Goal: Task Accomplishment & Management: Use online tool/utility

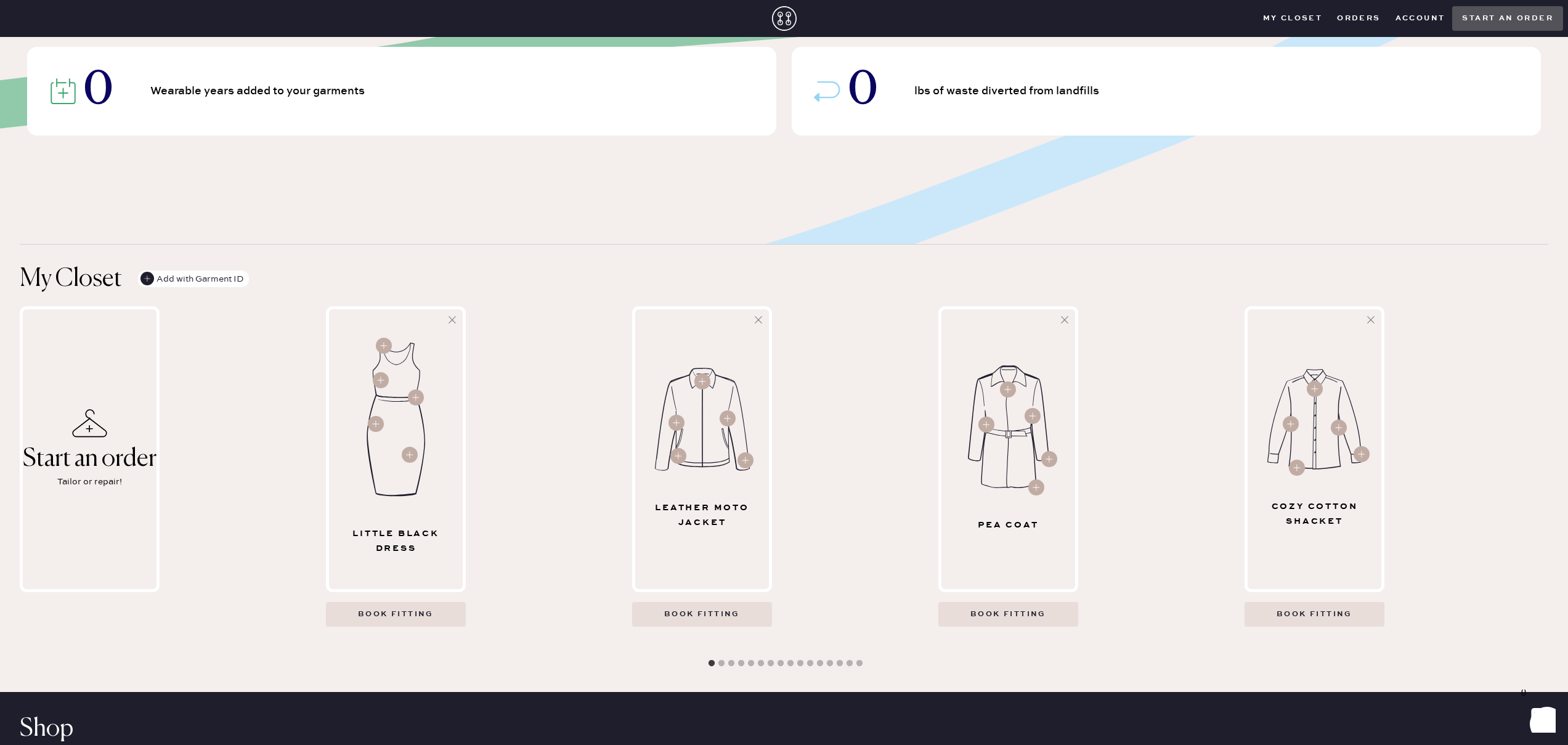
scroll to position [214, 0]
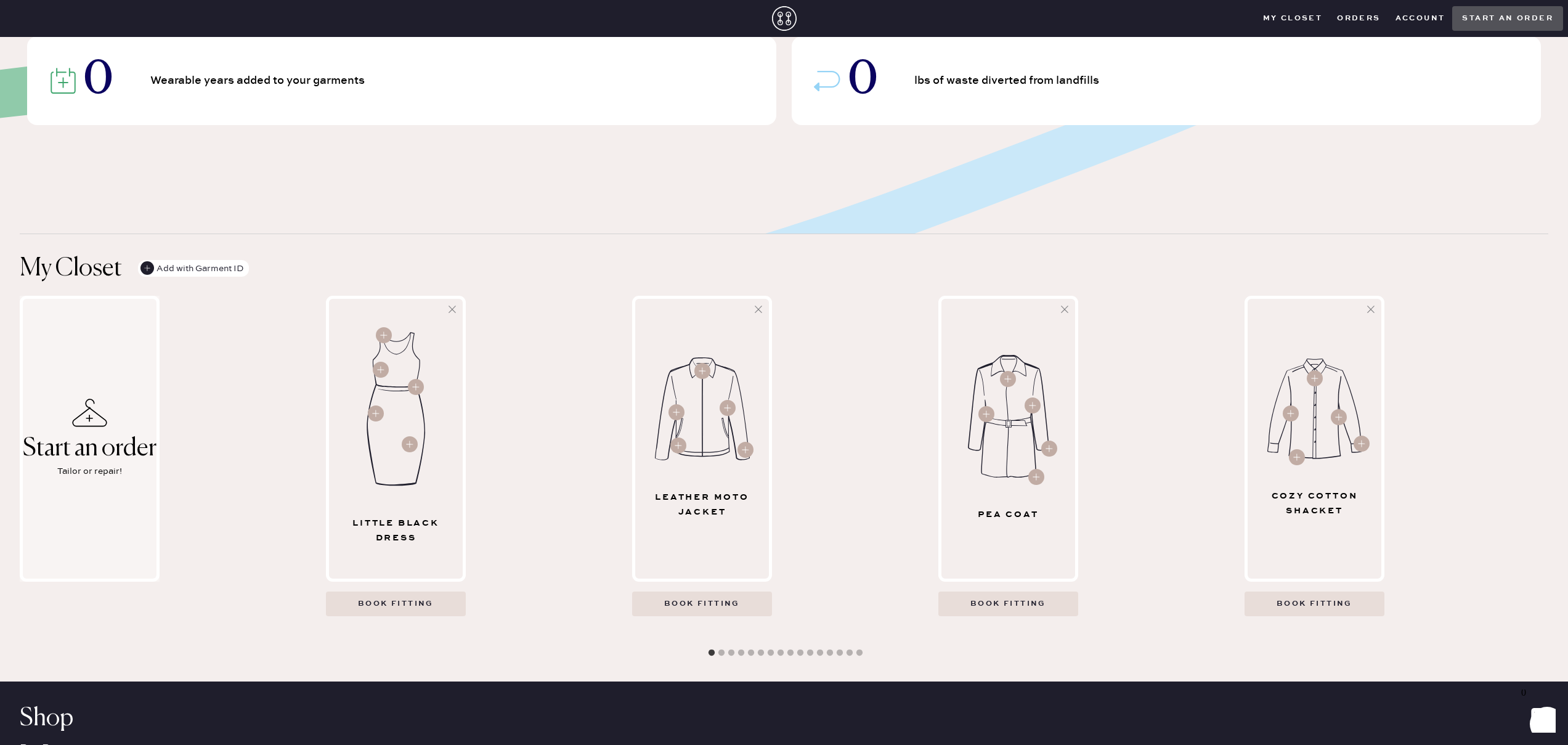
click at [84, 460] on div "Start an order" at bounding box center [89, 448] width 134 height 27
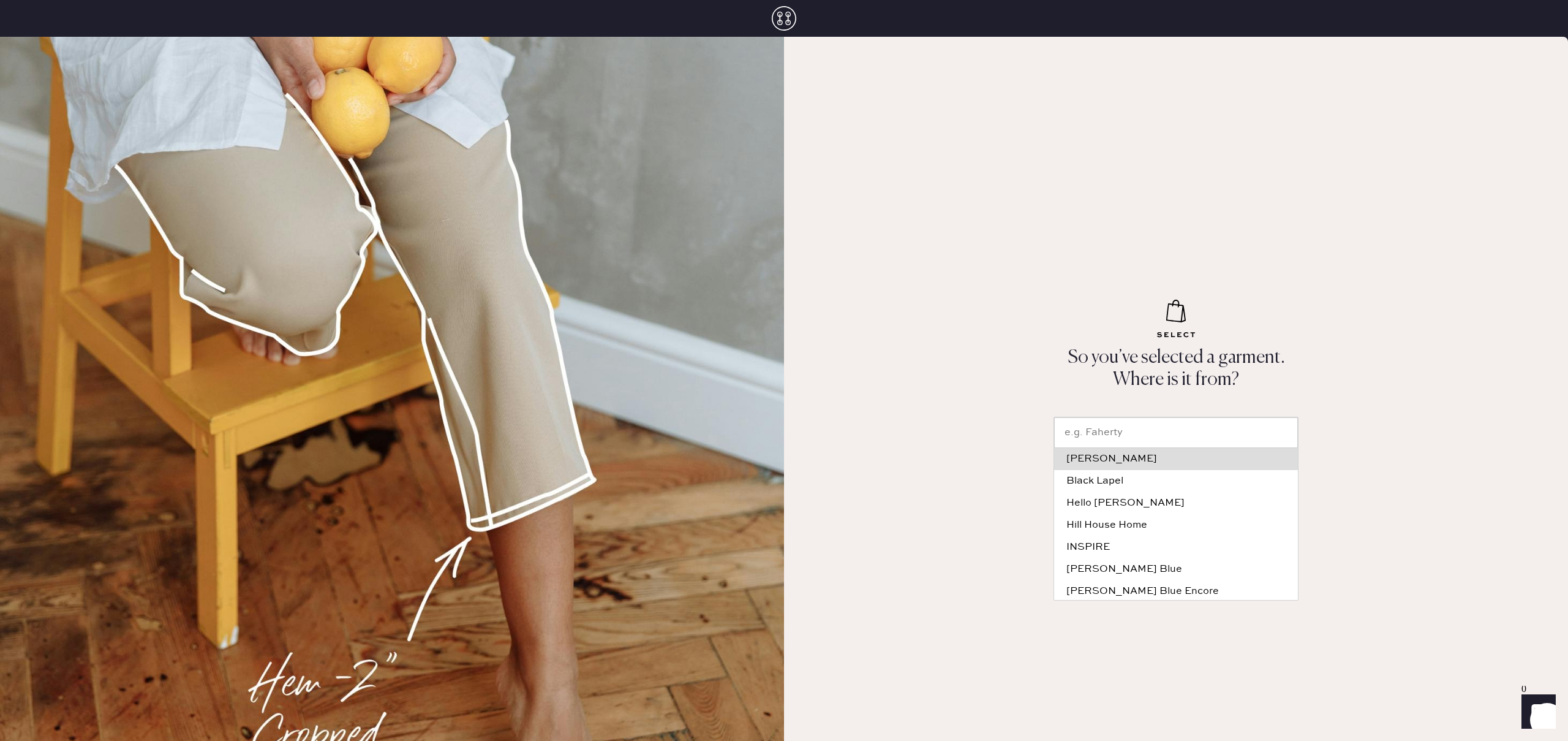
click at [1100, 432] on input "text" at bounding box center [1176, 432] width 244 height 31
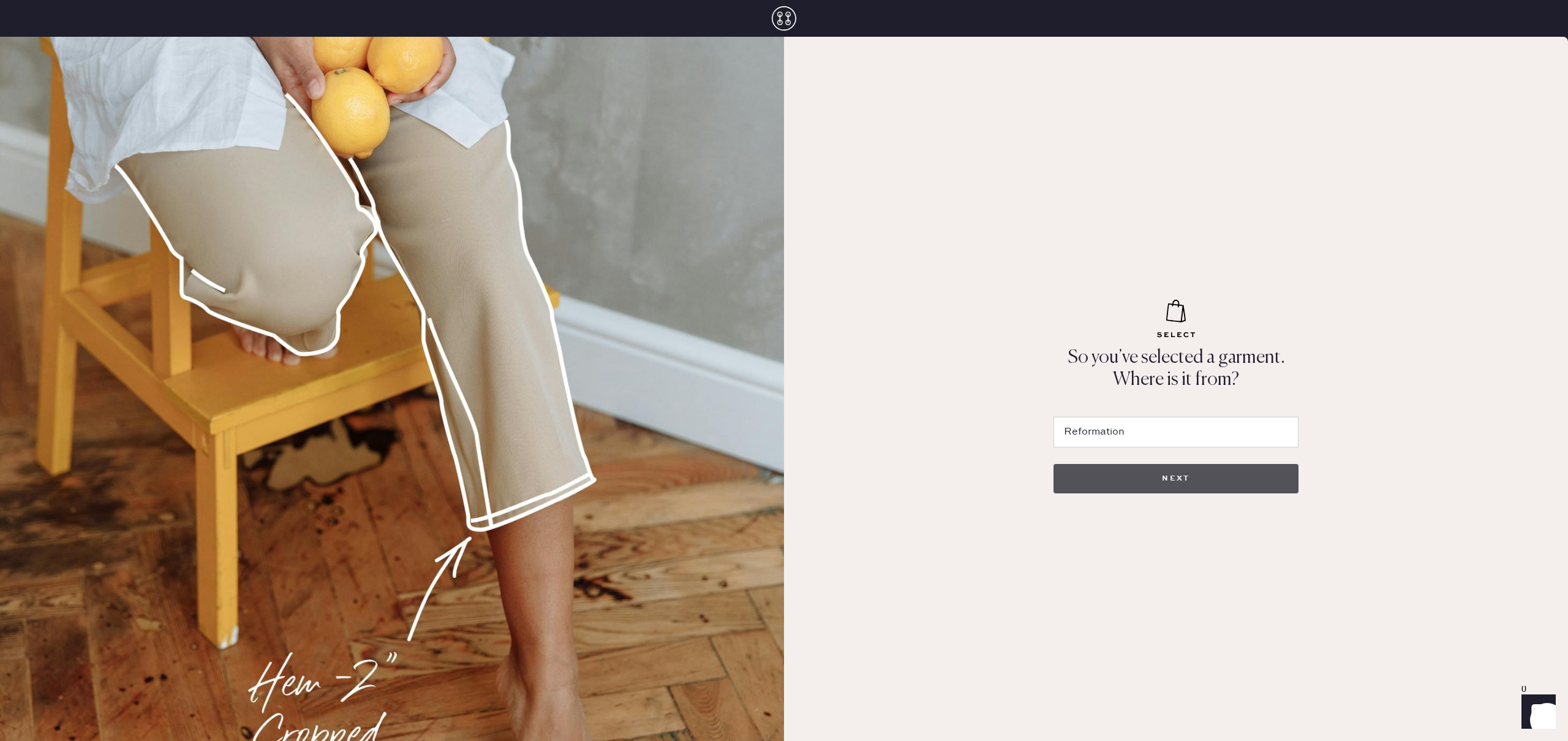
type input "Reformation"
click at [1097, 475] on button "NEXT" at bounding box center [1176, 478] width 245 height 29
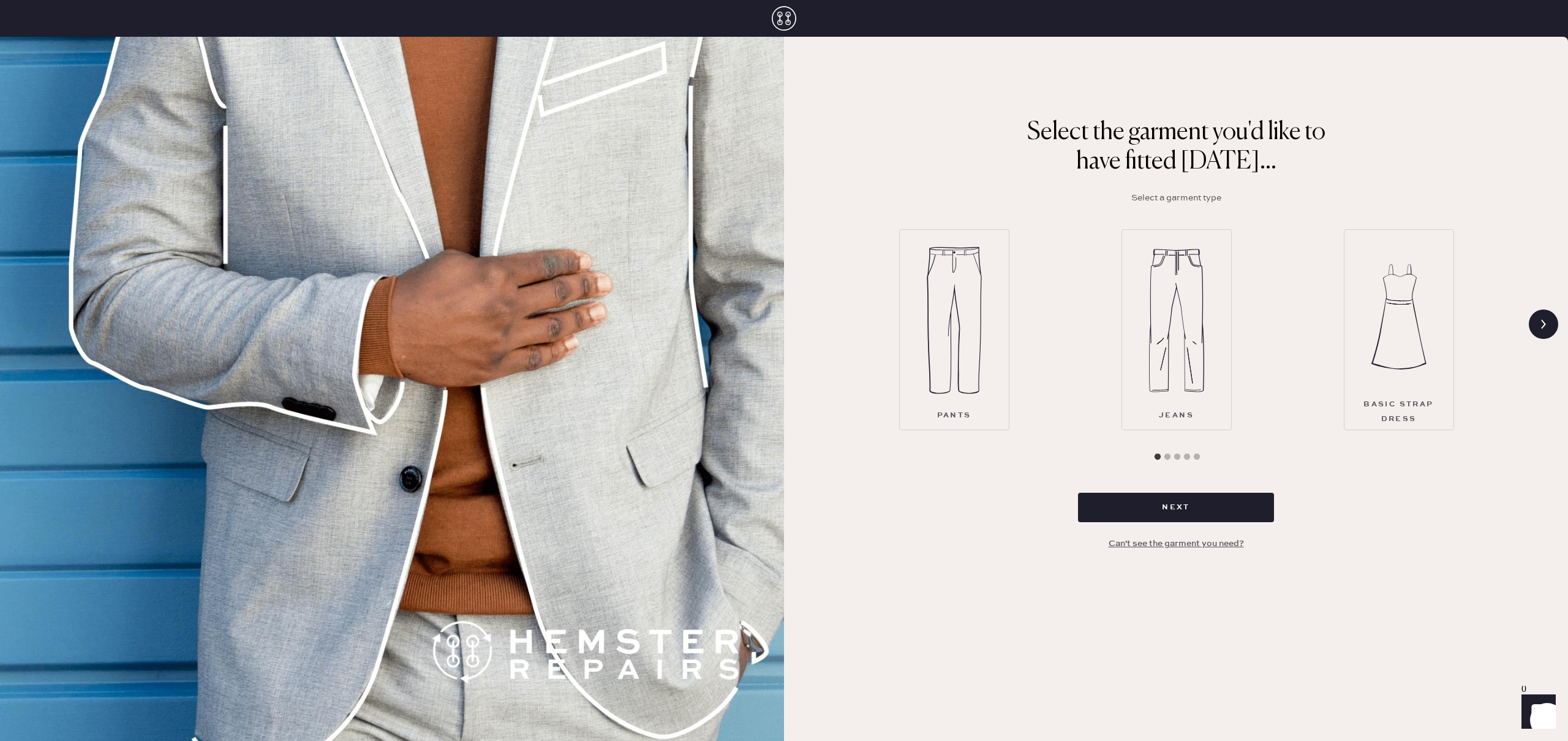
click at [1413, 323] on img at bounding box center [1399, 317] width 55 height 147
click at [1189, 514] on button "Next" at bounding box center [1176, 507] width 196 height 29
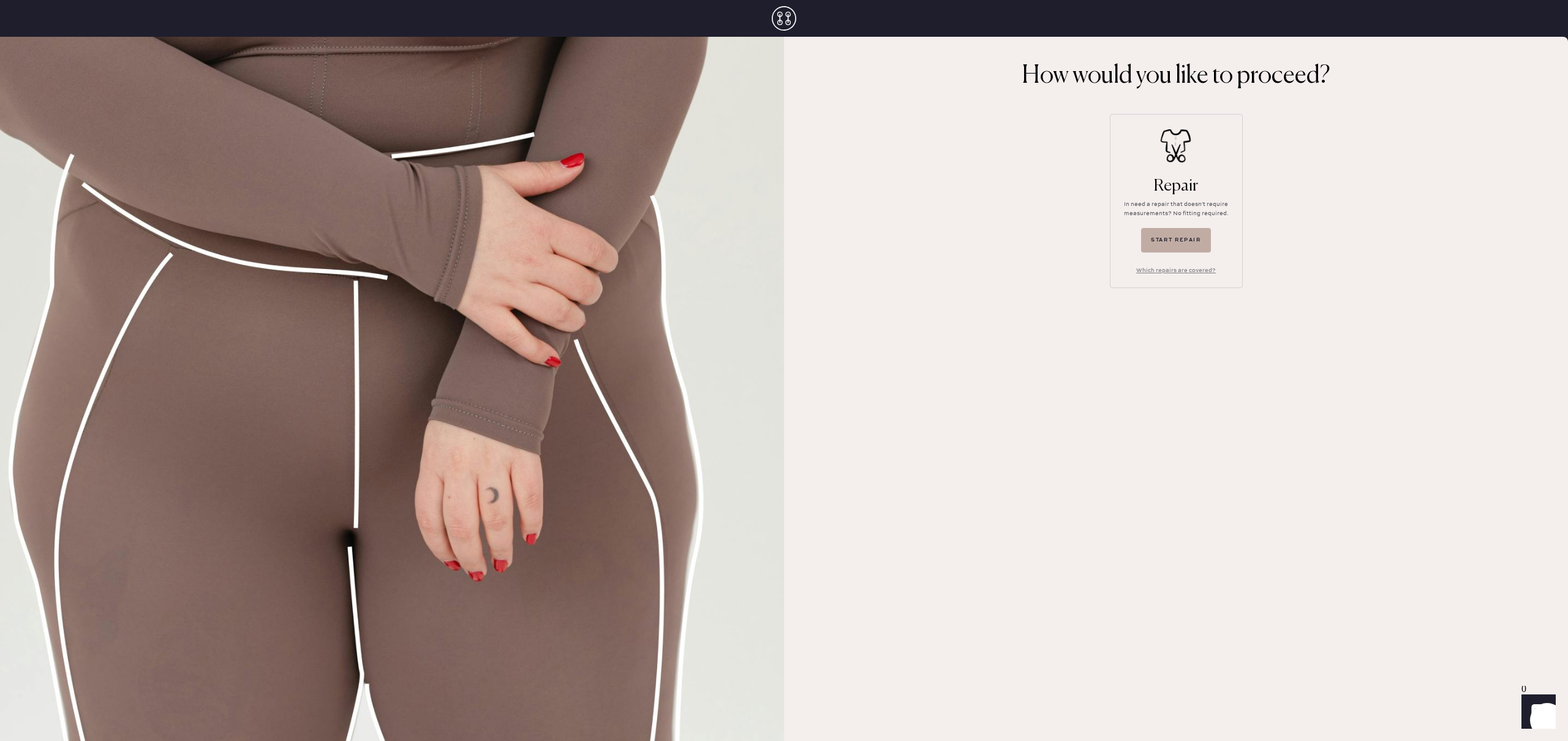
click at [1170, 248] on button "Start repair" at bounding box center [1176, 240] width 70 height 24
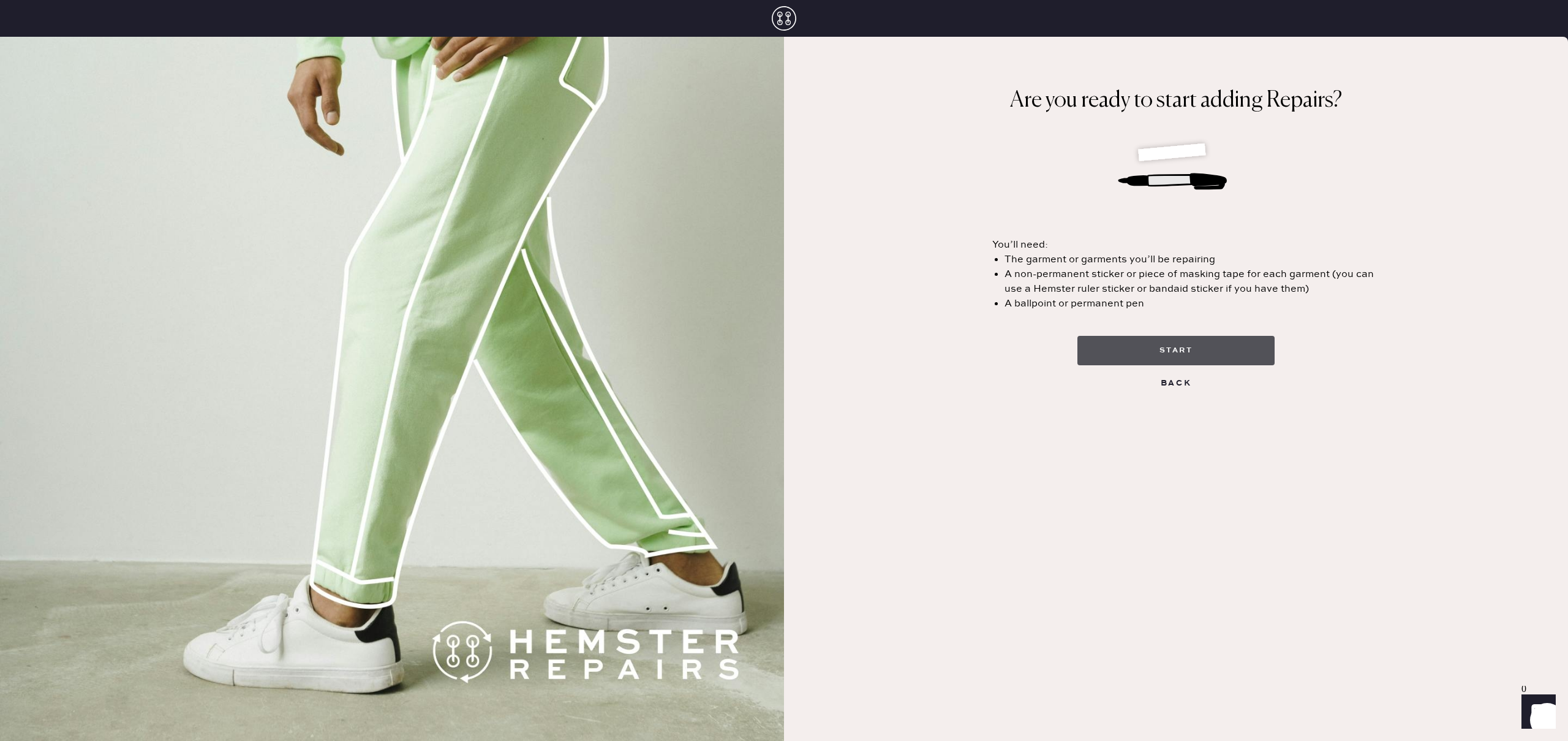
click at [1166, 355] on button "start" at bounding box center [1176, 350] width 197 height 29
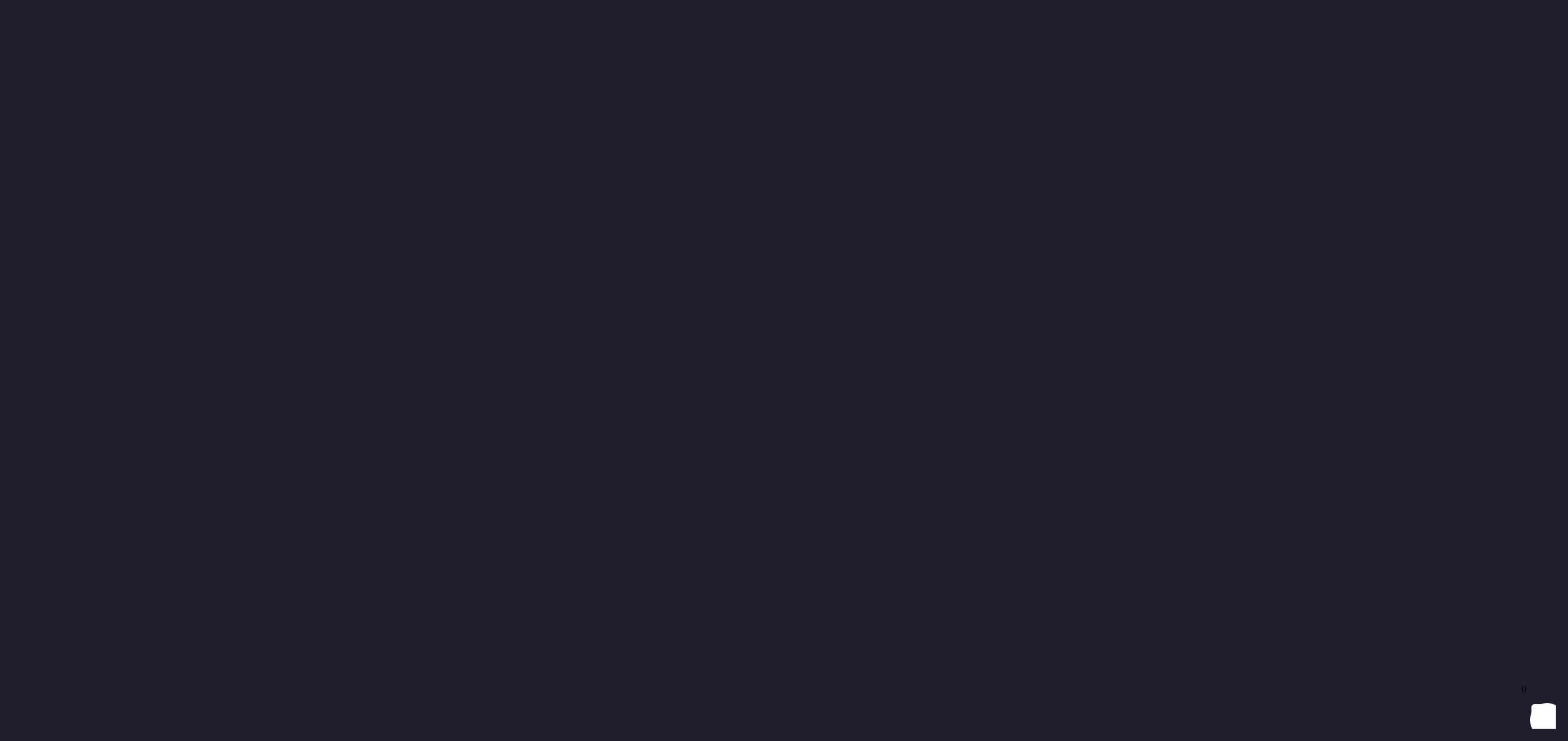
select select "6"
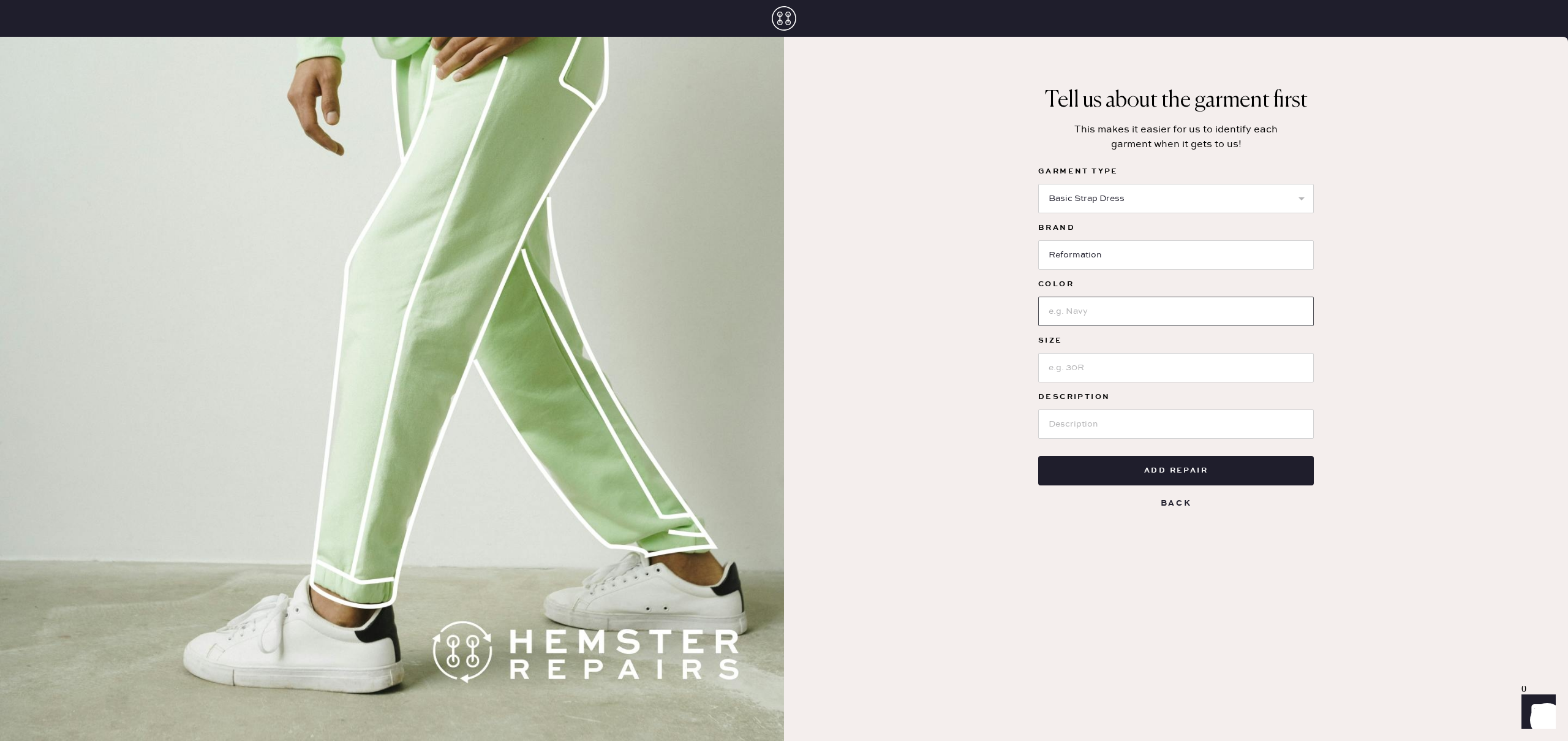
click at [1091, 308] on input at bounding box center [1176, 311] width 276 height 29
type input "White/Blue"
click at [1091, 371] on input at bounding box center [1176, 367] width 276 height 29
type input "2"
click at [1101, 419] on input at bounding box center [1176, 424] width 276 height 29
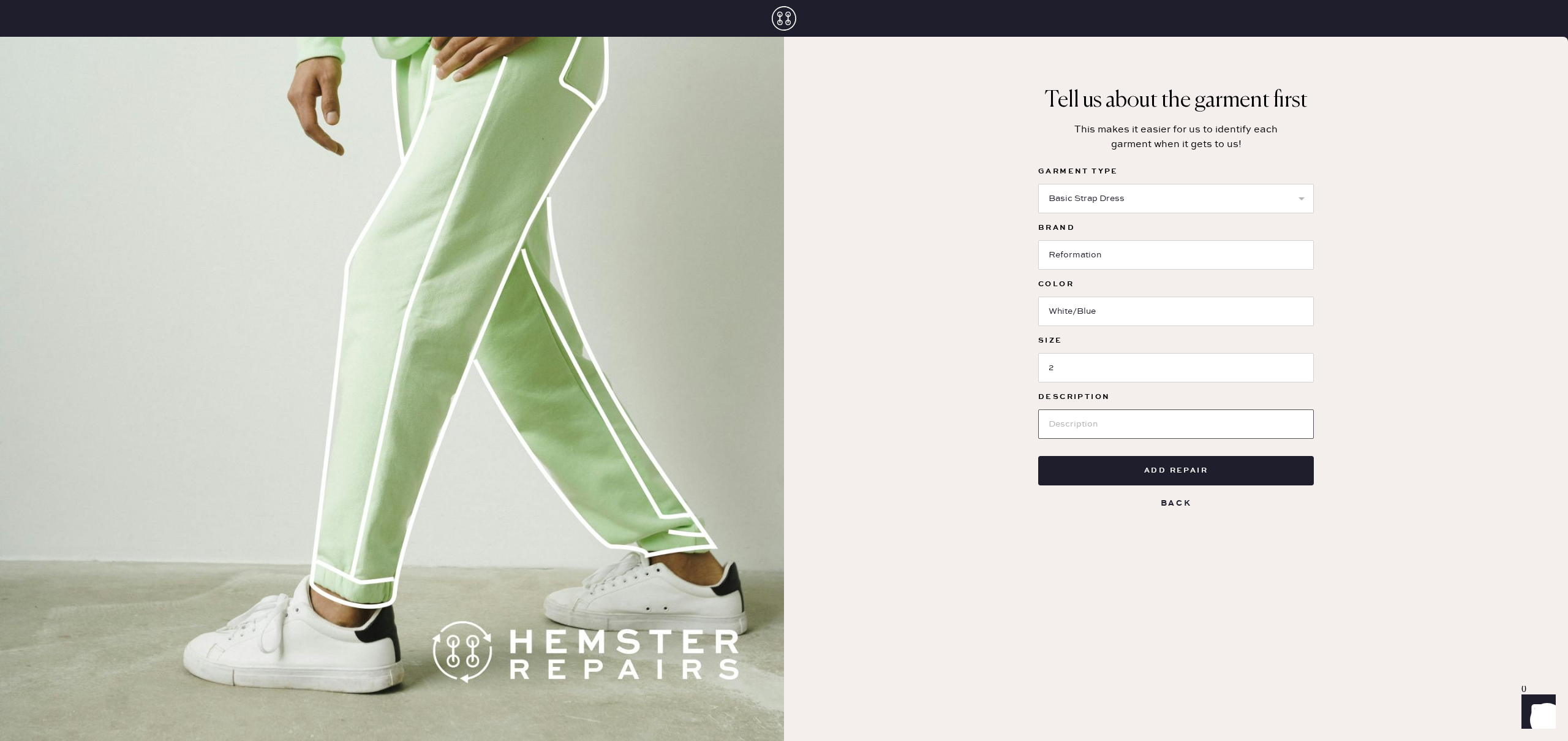
type input "Gael Linen Dress; The fit Designed to have a relaxed fit throughout. Customers …"
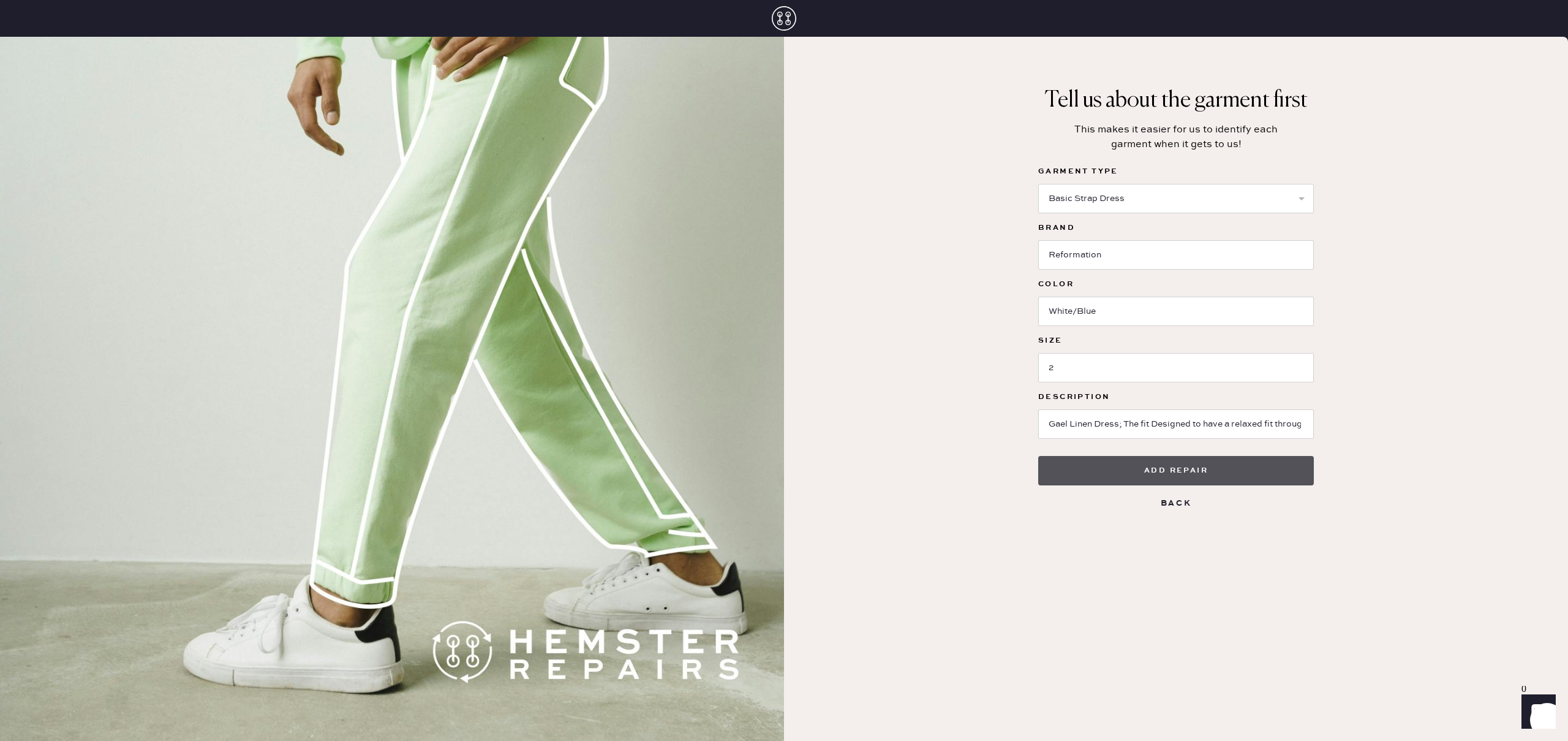
click at [1193, 462] on button "Add repair" at bounding box center [1176, 470] width 276 height 29
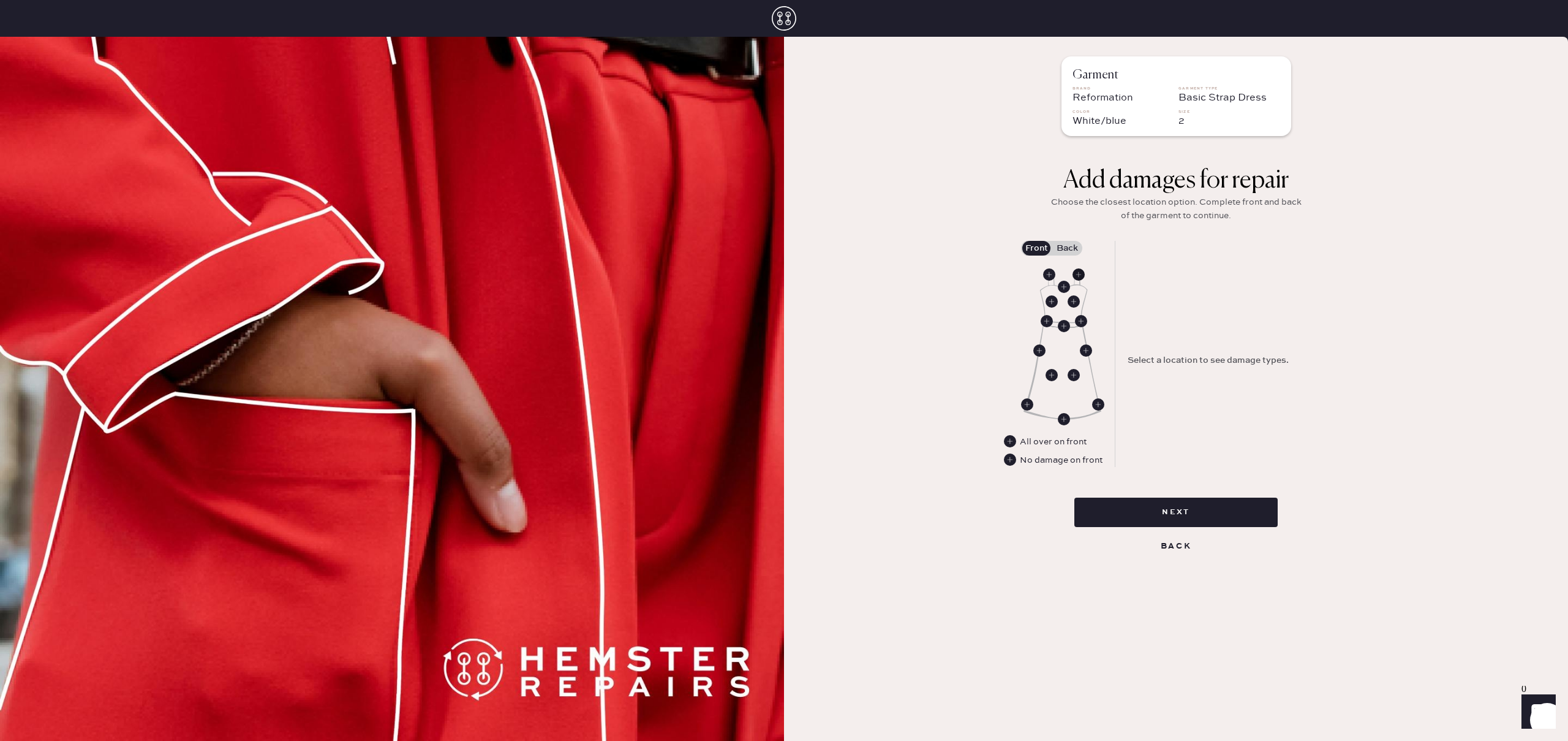
click at [1077, 273] on use at bounding box center [1078, 274] width 13 height 13
click at [1162, 385] on select "Select Broken / Ripped Hem Broken Beads Broken Belt Loop Broken Button Broken C…" at bounding box center [1238, 378] width 221 height 29
select select "1668"
click at [1128, 364] on select "Select Broken / Ripped Hem Broken Beads Broken Belt Loop Broken Button Broken C…" at bounding box center [1238, 378] width 221 height 29
select select
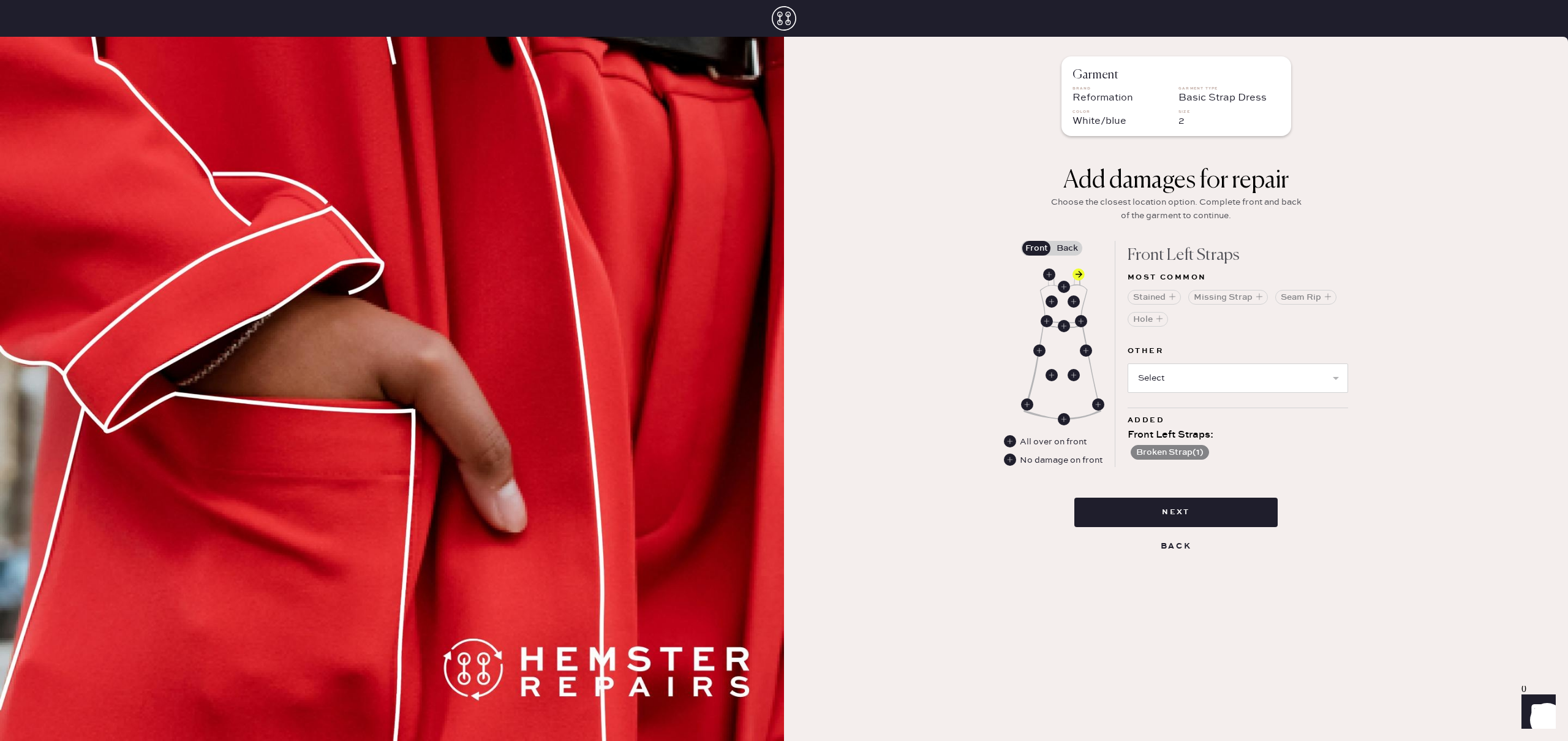
click at [1074, 252] on label "Back" at bounding box center [1067, 248] width 31 height 15
click at [1067, 248] on input "Back" at bounding box center [1067, 248] width 0 height 0
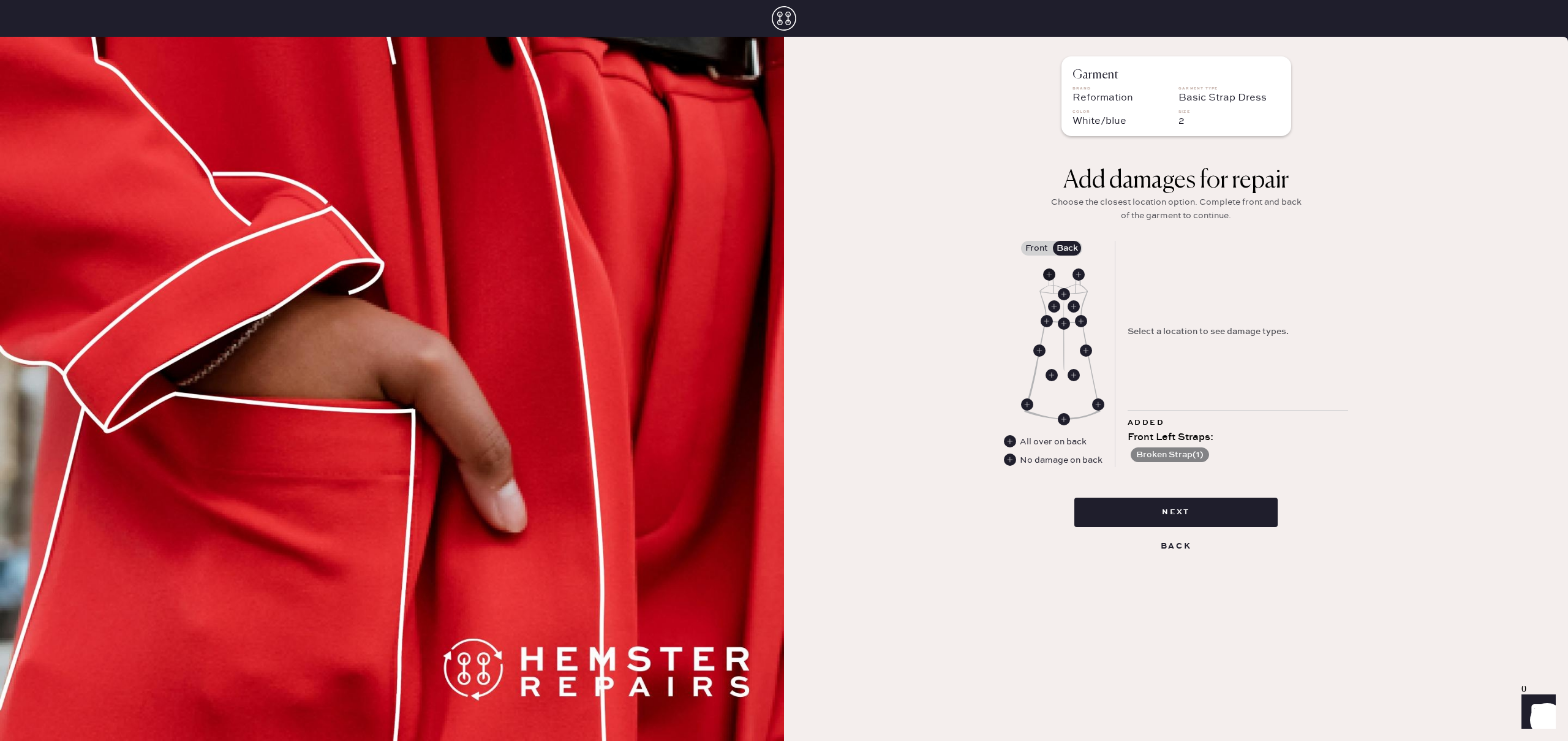
click at [1051, 275] on use at bounding box center [1049, 274] width 13 height 13
click at [1157, 376] on select "Select Broken / Ripped Hem Broken Beads Broken Belt Loop Broken Button Broken C…" at bounding box center [1238, 378] width 221 height 29
select select "1668"
click at [1128, 364] on select "Select Broken / Ripped Hem Broken Beads Broken Belt Loop Broken Button Broken C…" at bounding box center [1238, 378] width 221 height 29
select select
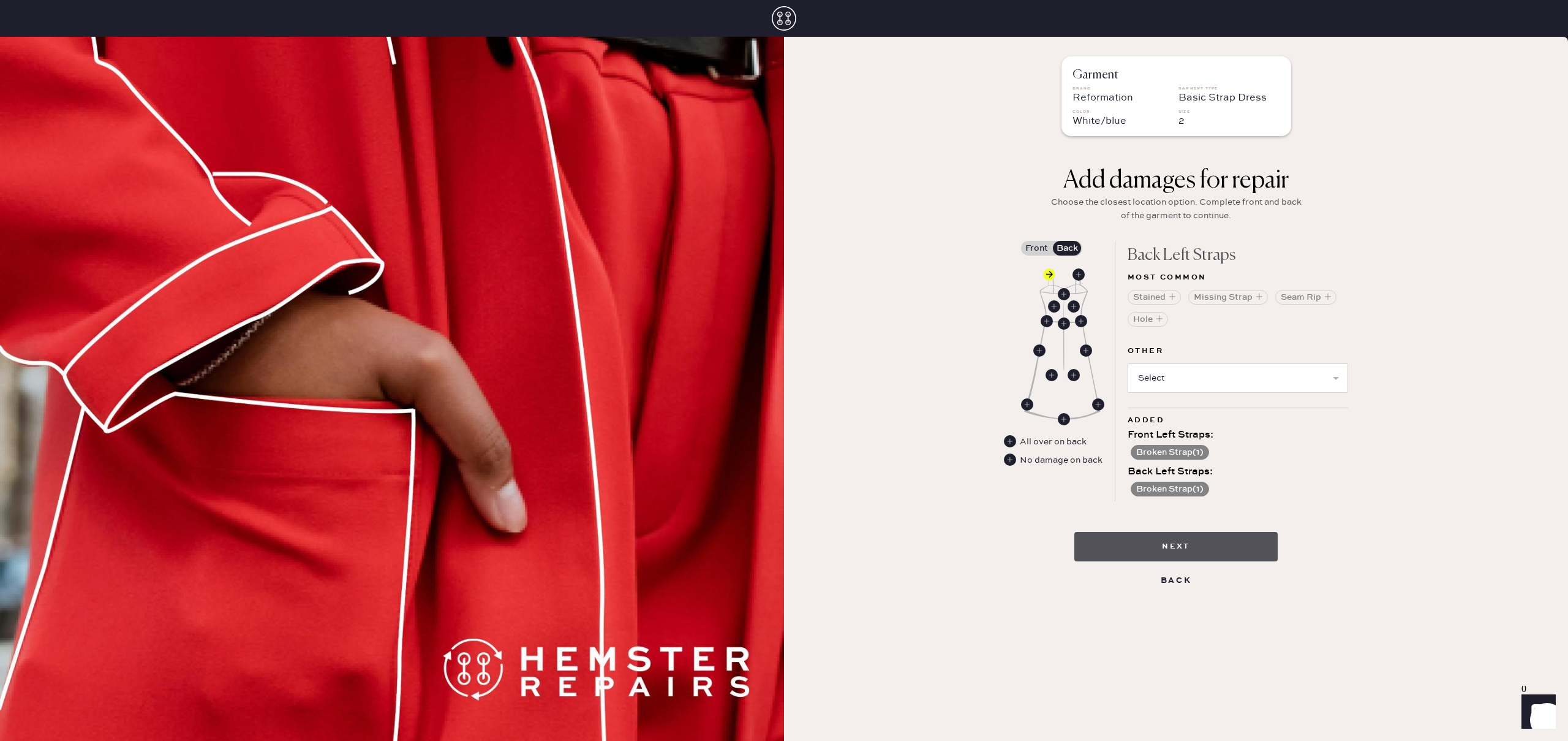
click at [1167, 539] on button "Next" at bounding box center [1176, 546] width 203 height 29
click at [1208, 554] on button "Next" at bounding box center [1176, 546] width 203 height 29
click at [1316, 294] on button "Seam Rip" at bounding box center [1306, 298] width 61 height 15
click at [1168, 548] on button "Next" at bounding box center [1176, 546] width 203 height 29
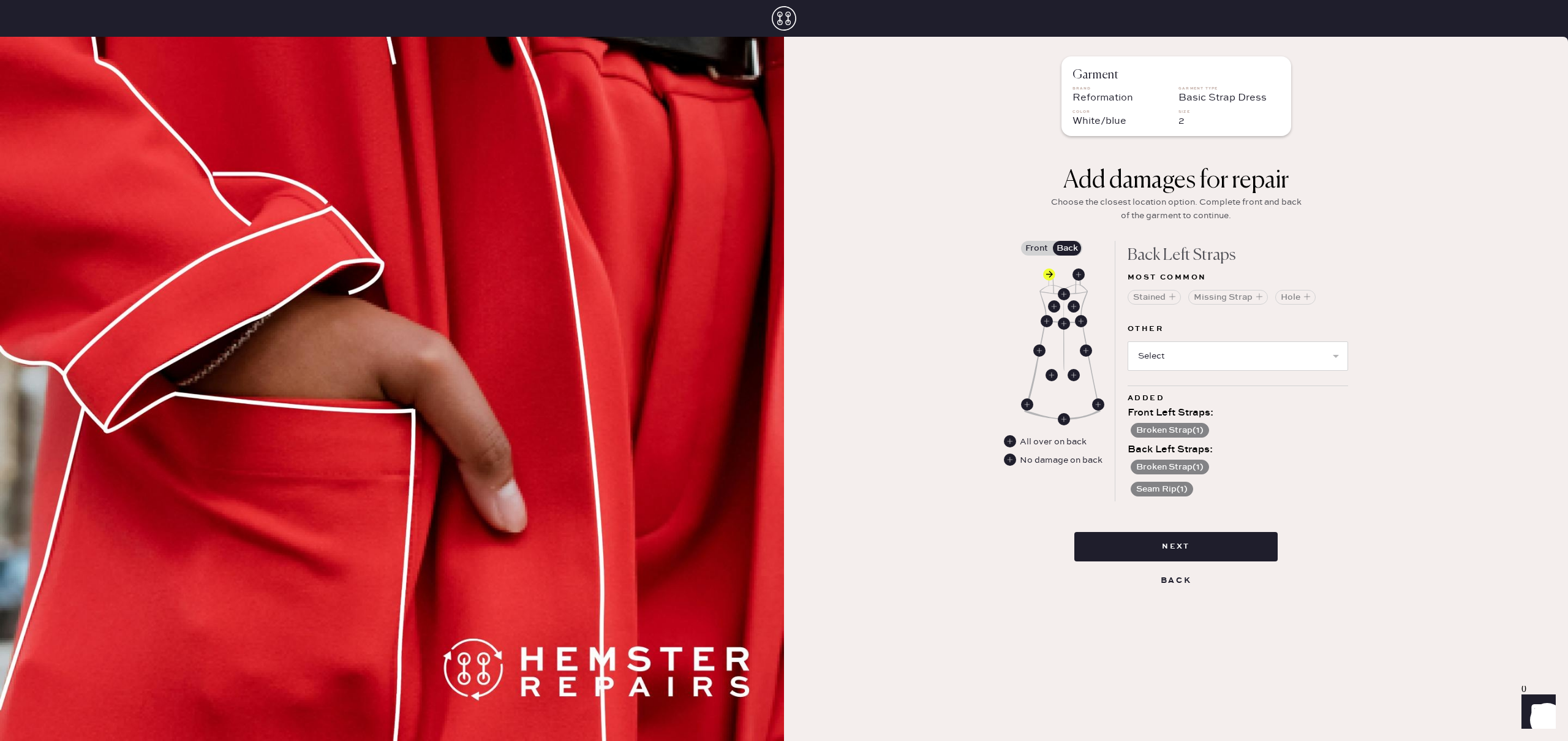
click at [1032, 252] on label "Front" at bounding box center [1036, 248] width 31 height 15
click at [1036, 248] on input "Front" at bounding box center [1036, 248] width 0 height 0
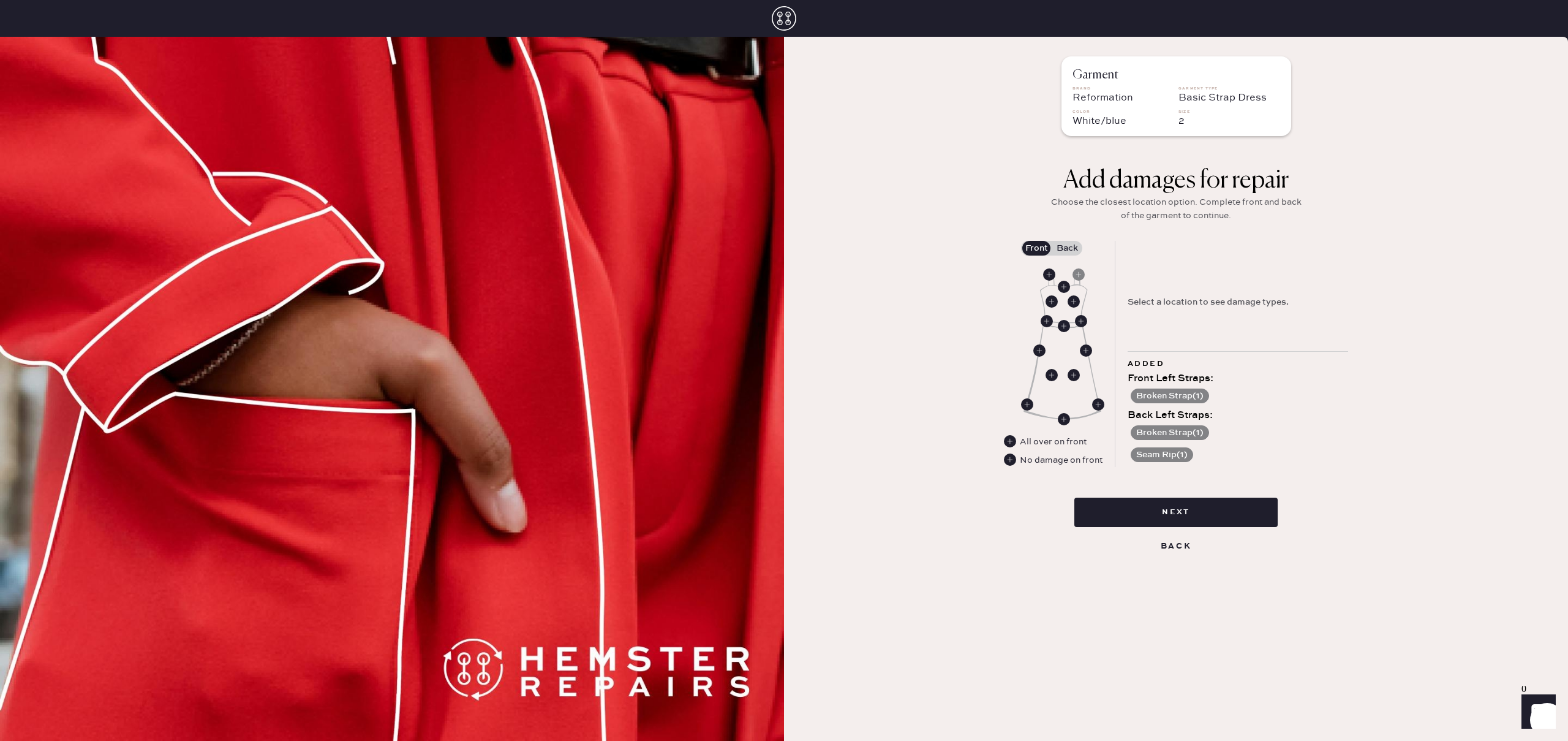
click at [1194, 331] on div "Select a location to see damage types." at bounding box center [1238, 296] width 221 height 110
click at [1081, 275] on use at bounding box center [1078, 274] width 13 height 13
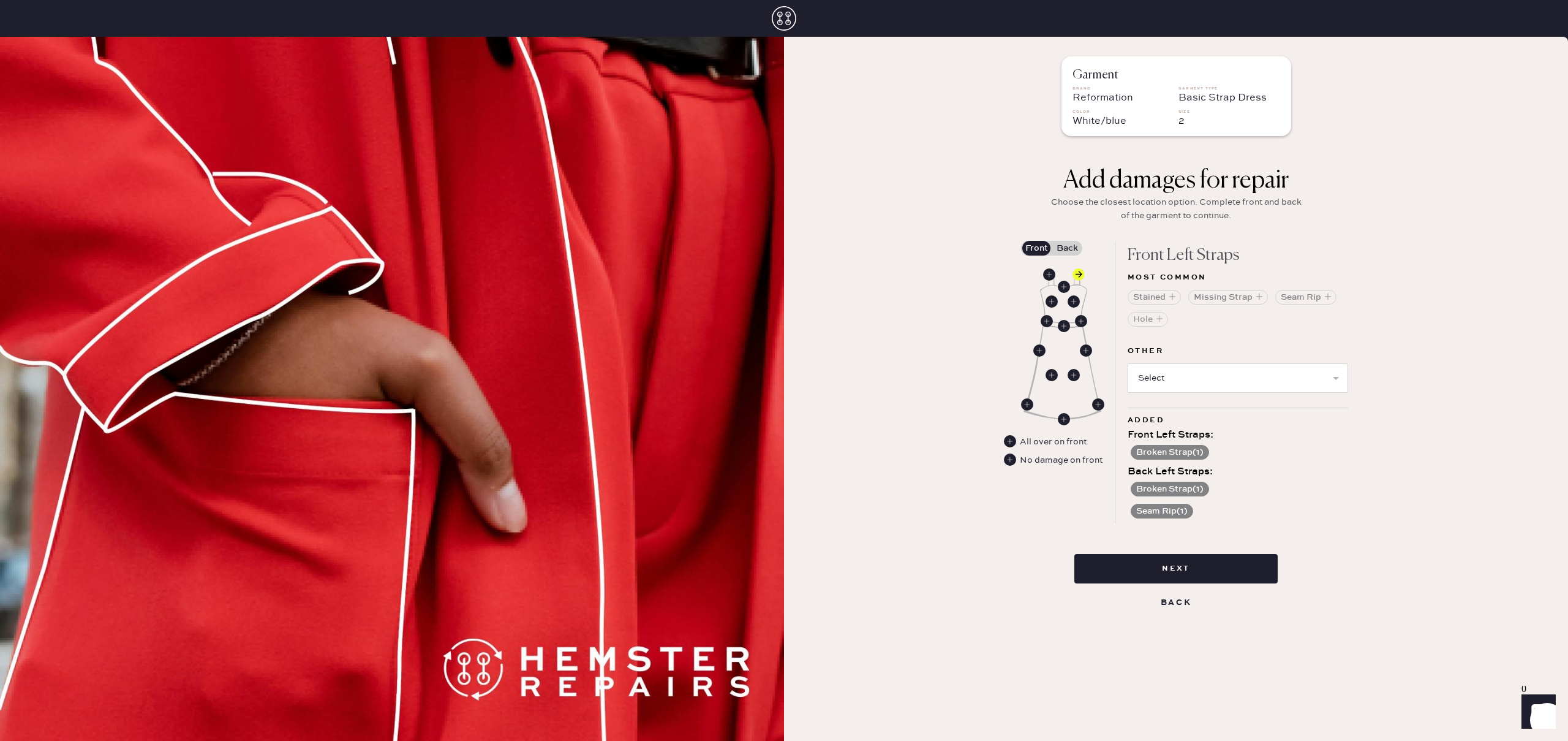
click at [1301, 294] on button "Seam Rip" at bounding box center [1306, 298] width 61 height 15
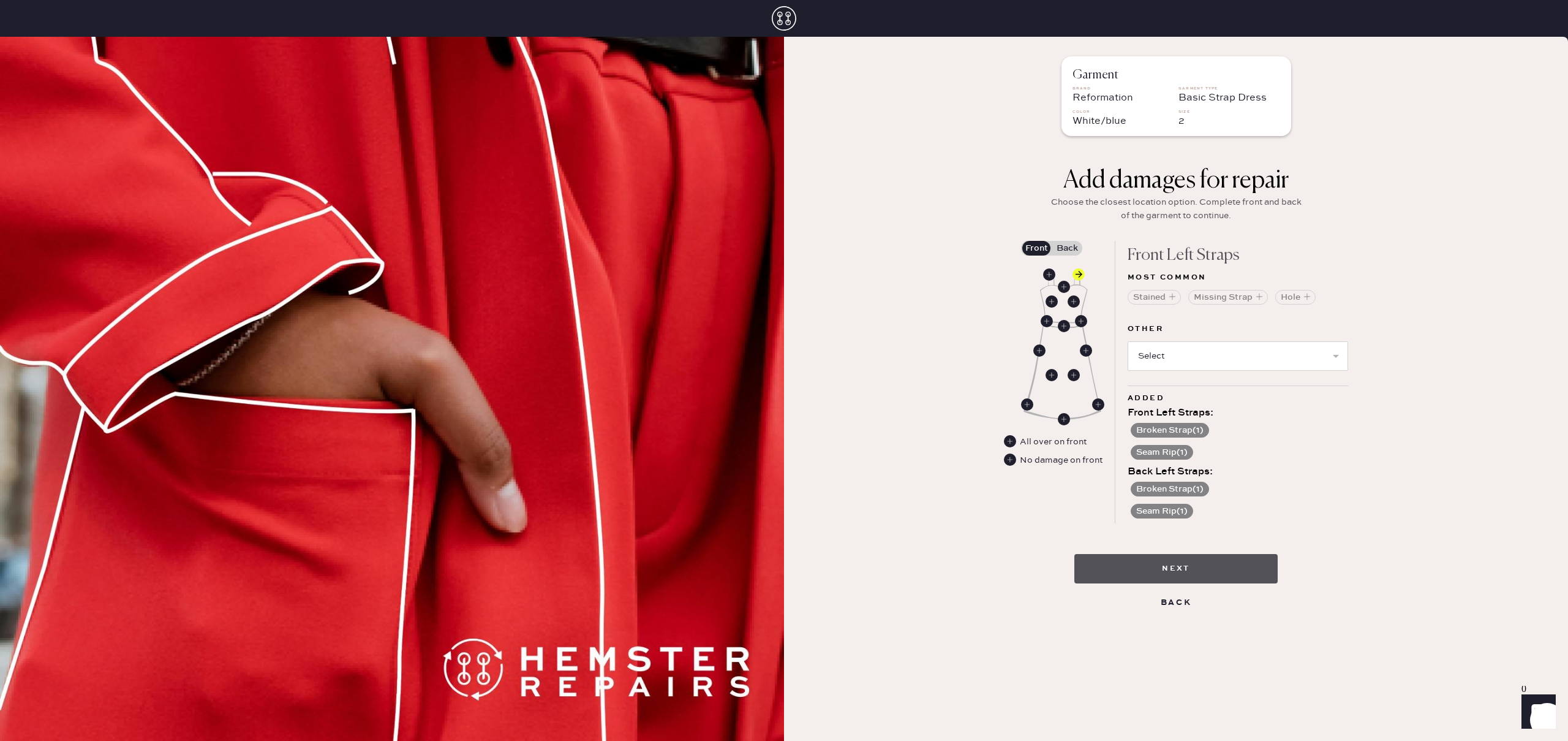
click at [1201, 575] on button "Next" at bounding box center [1176, 569] width 203 height 29
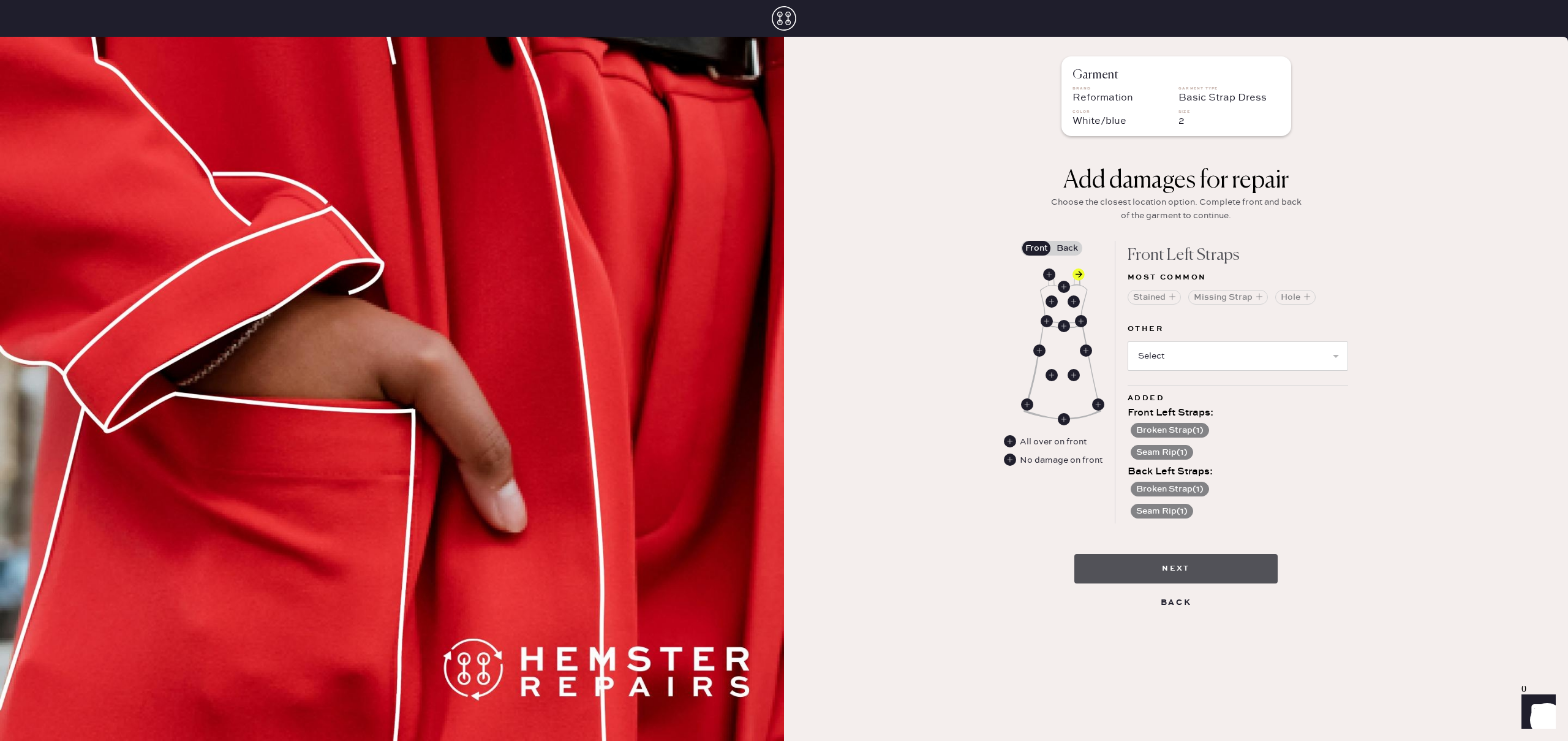
click at [1201, 575] on button "Next" at bounding box center [1176, 569] width 203 height 29
click at [1072, 249] on label "Back" at bounding box center [1067, 248] width 31 height 15
click at [1067, 248] on input "Back" at bounding box center [1067, 248] width 0 height 0
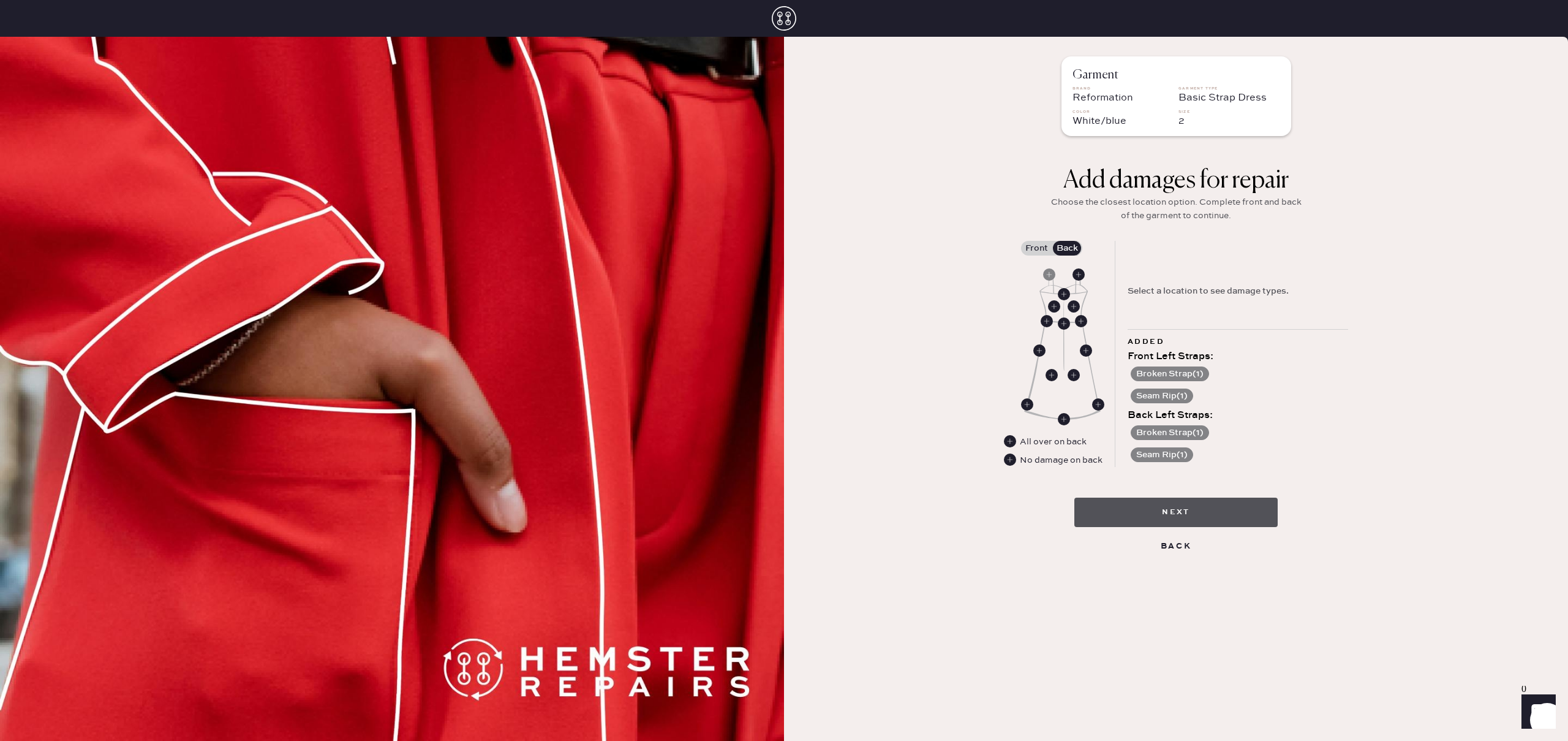
click at [1185, 499] on button "Next" at bounding box center [1176, 512] width 203 height 29
click at [1183, 503] on button "Next" at bounding box center [1176, 512] width 203 height 29
click at [1180, 507] on button "Next" at bounding box center [1176, 512] width 203 height 29
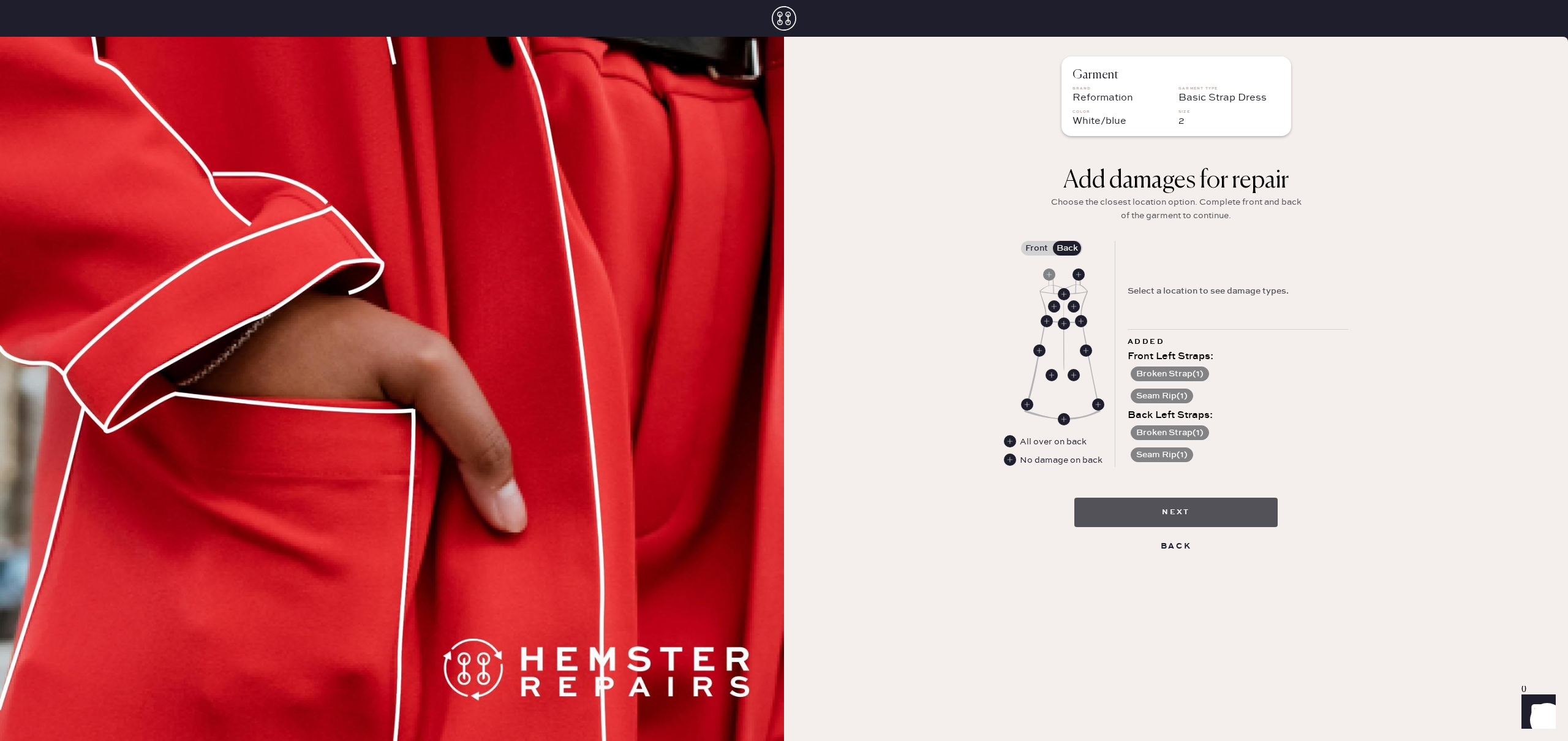
click at [1180, 507] on button "Next" at bounding box center [1176, 512] width 203 height 29
click at [1037, 442] on div "All over on back" at bounding box center [1053, 442] width 67 height 13
click at [1010, 439] on use at bounding box center [1010, 441] width 13 height 13
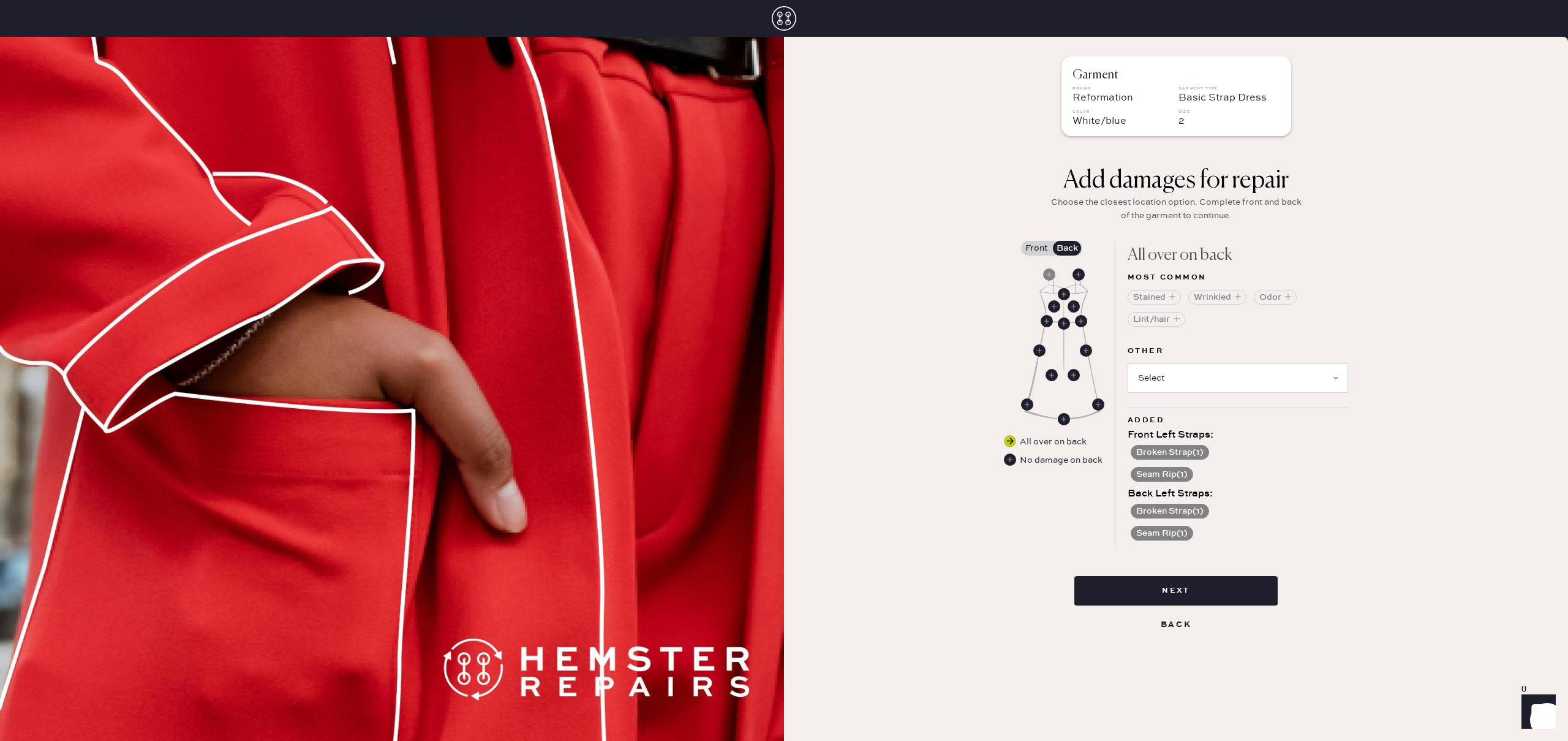
click at [1010, 439] on use at bounding box center [1010, 441] width 13 height 13
click at [909, 455] on div "Garment Brand Reformation Garment Type Basic Strap Dress Color White/blue Size …" at bounding box center [1176, 389] width 784 height 704
click at [1015, 460] on use at bounding box center [1010, 459] width 13 height 13
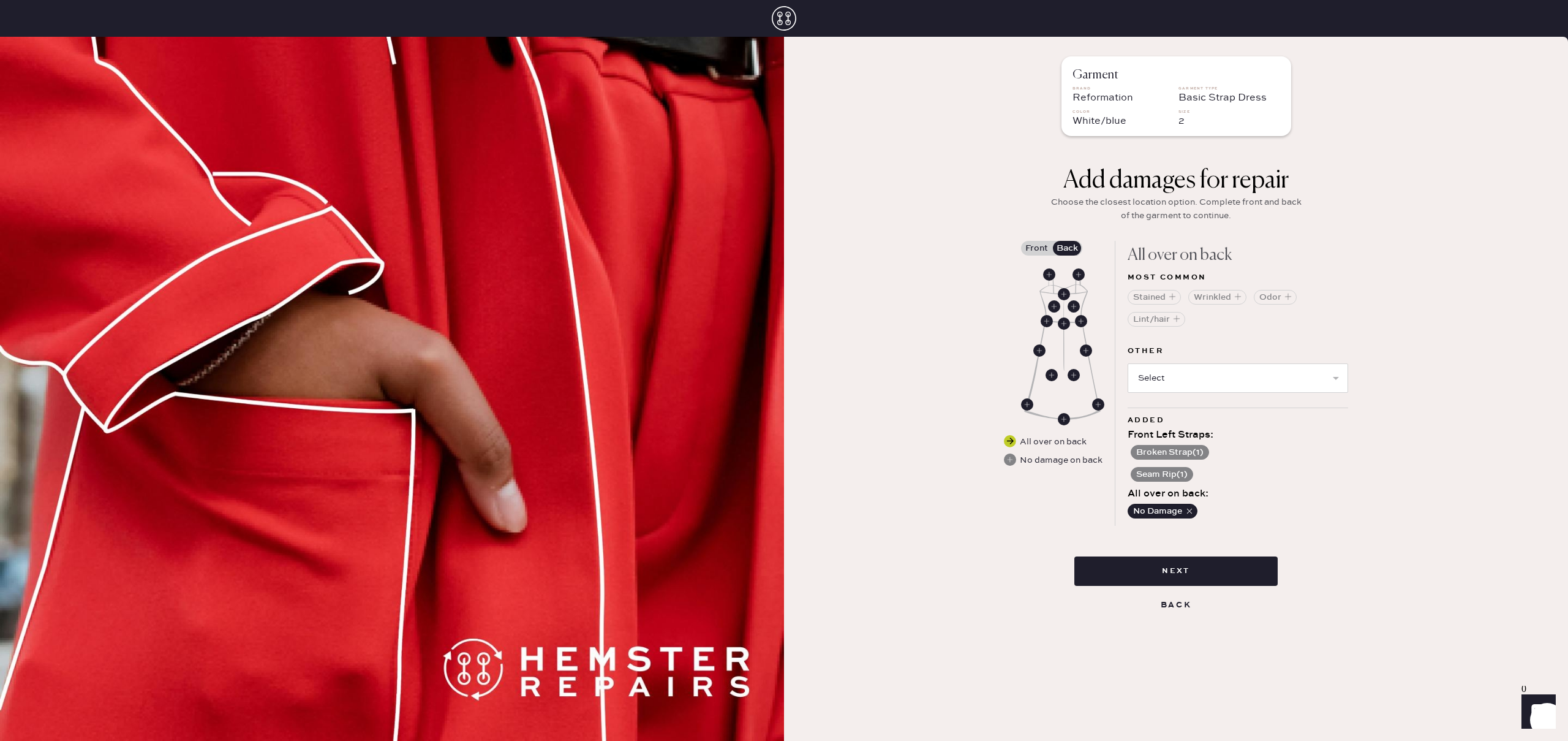
click at [1013, 444] on use at bounding box center [1010, 441] width 13 height 13
click at [1051, 273] on use at bounding box center [1049, 274] width 13 height 13
click at [1188, 508] on icon "button" at bounding box center [1189, 511] width 8 height 8
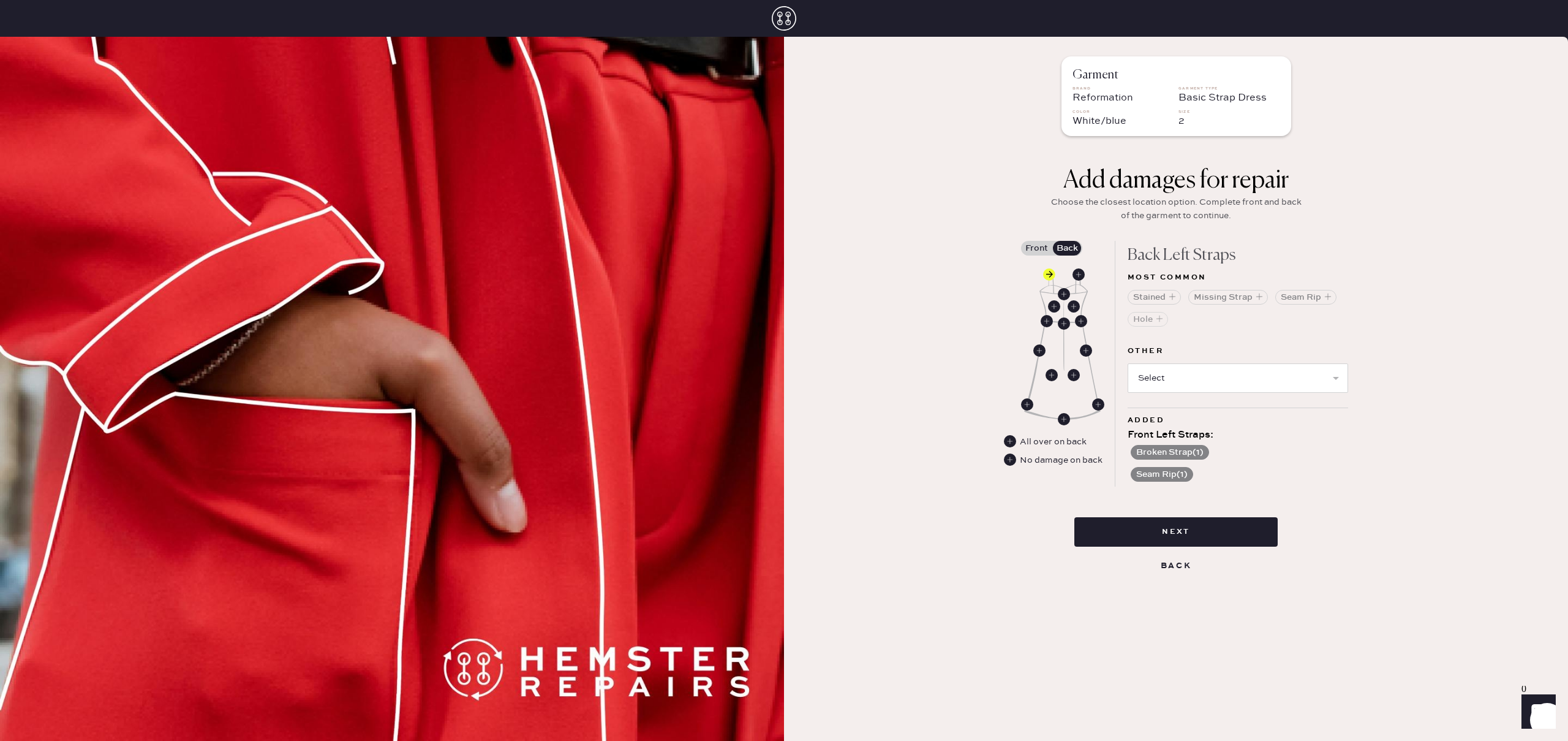
click at [1310, 293] on button "Seam Rip" at bounding box center [1306, 298] width 61 height 15
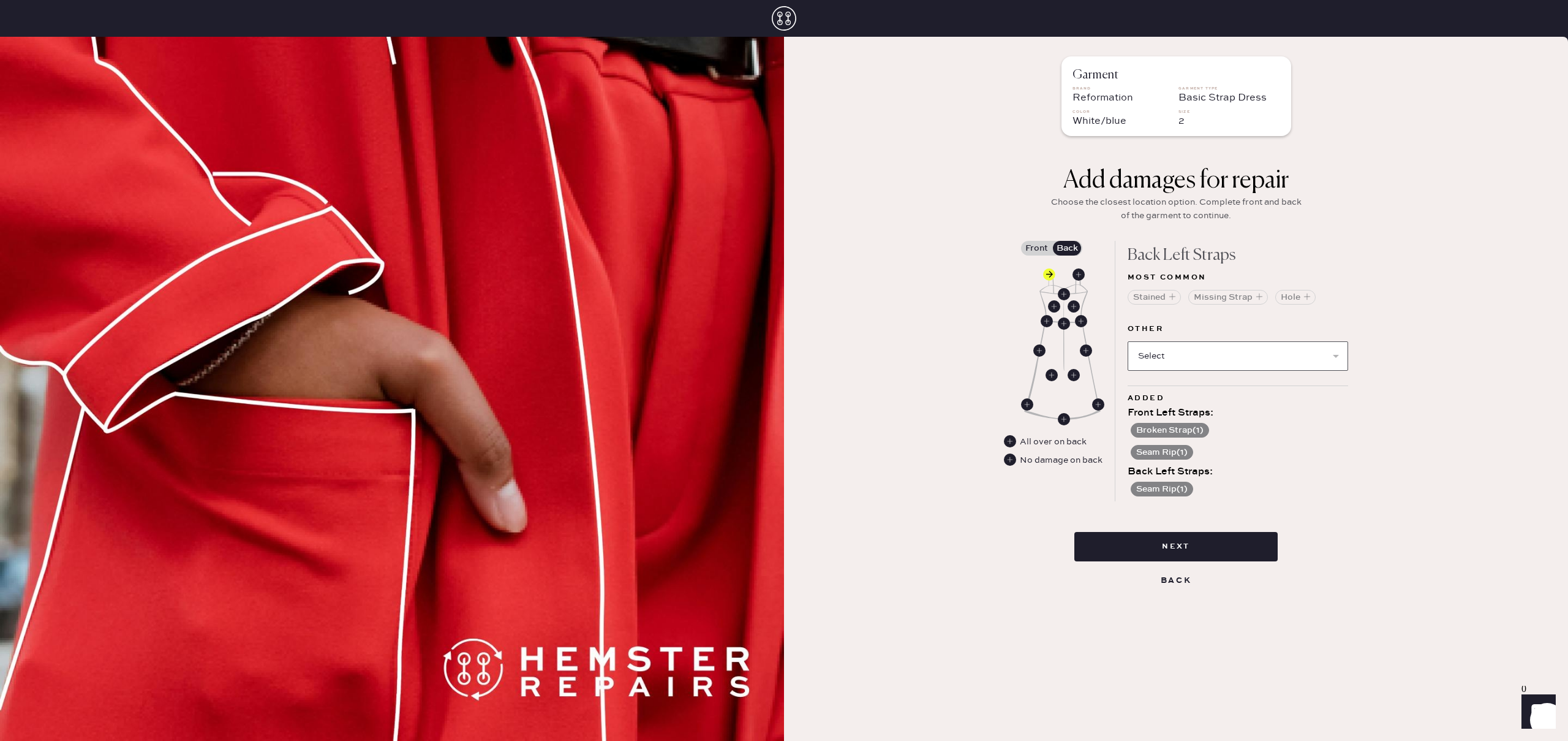
click at [1239, 364] on select "Select Broken / Ripped Hem Broken Beads Broken Belt Loop Broken Button Broken C…" at bounding box center [1238, 355] width 221 height 29
select select "1668"
click at [1128, 341] on select "Select Broken / Ripped Hem Broken Beads Broken Belt Loop Broken Button Broken C…" at bounding box center [1238, 355] width 221 height 29
select select
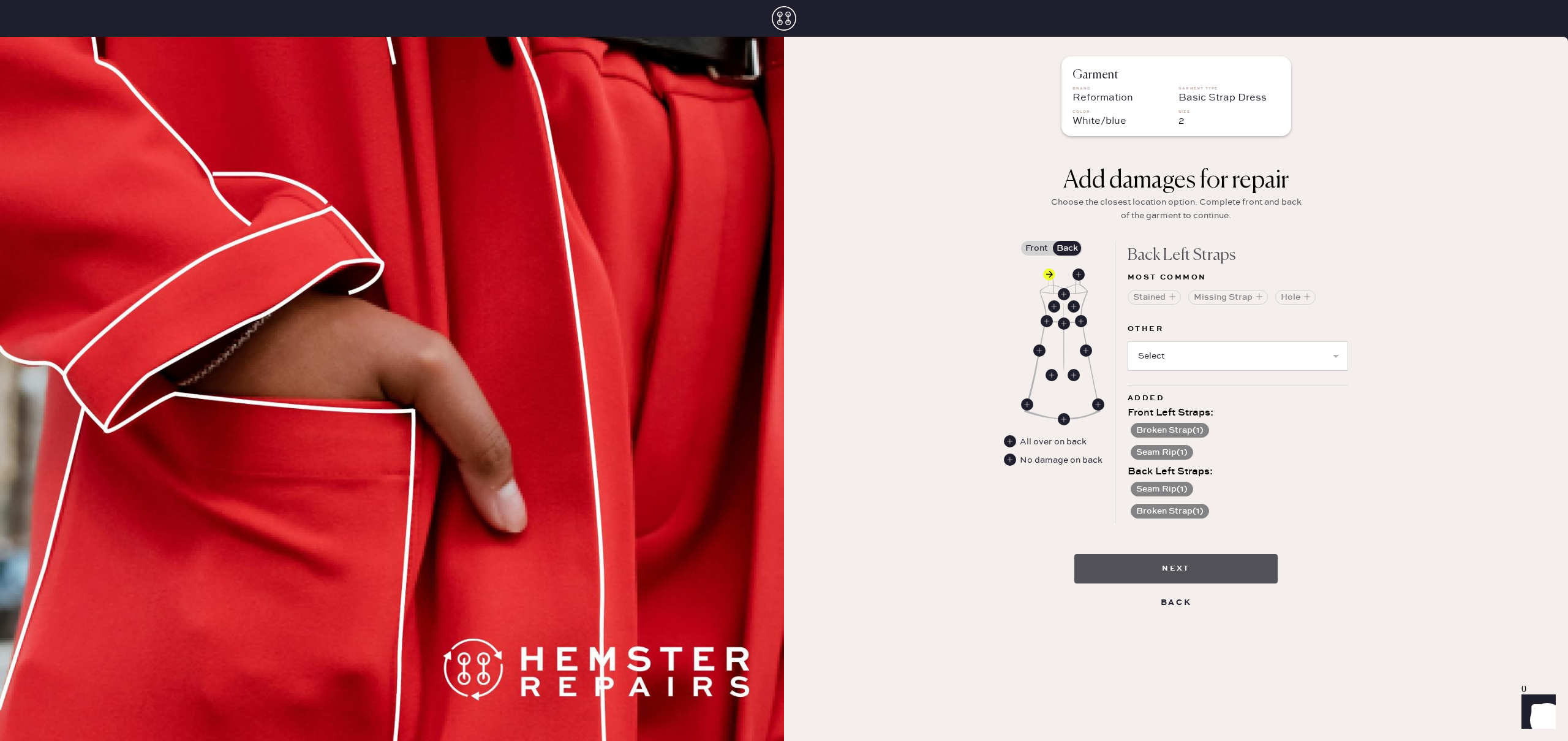
click at [1173, 570] on button "Next" at bounding box center [1176, 569] width 203 height 29
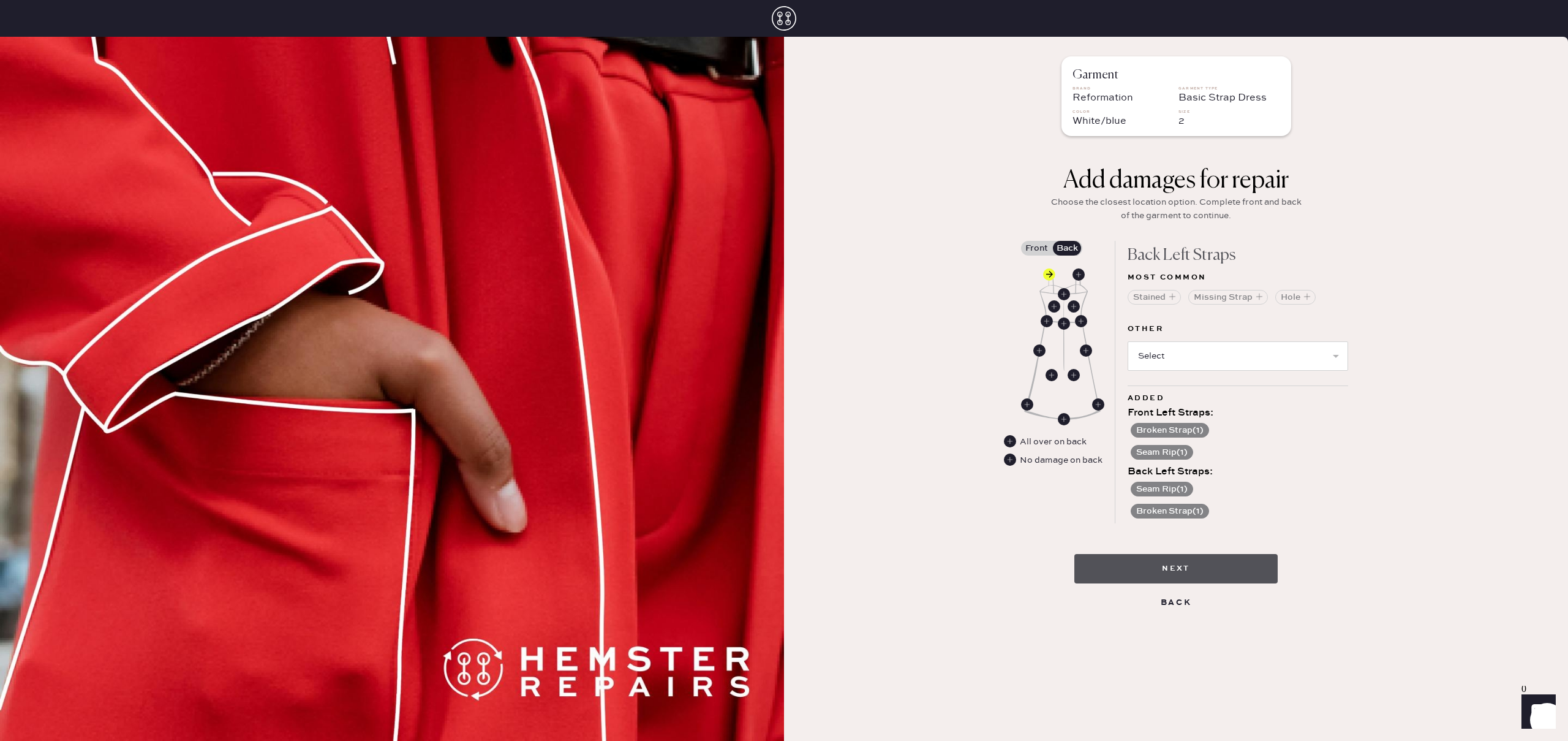
click at [1173, 570] on button "Next" at bounding box center [1176, 569] width 203 height 29
